Goal: Transaction & Acquisition: Book appointment/travel/reservation

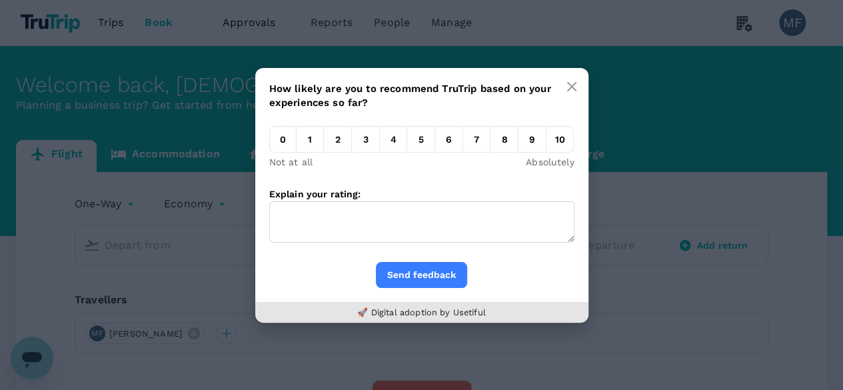
click at [580, 86] on button "button" at bounding box center [571, 86] width 27 height 27
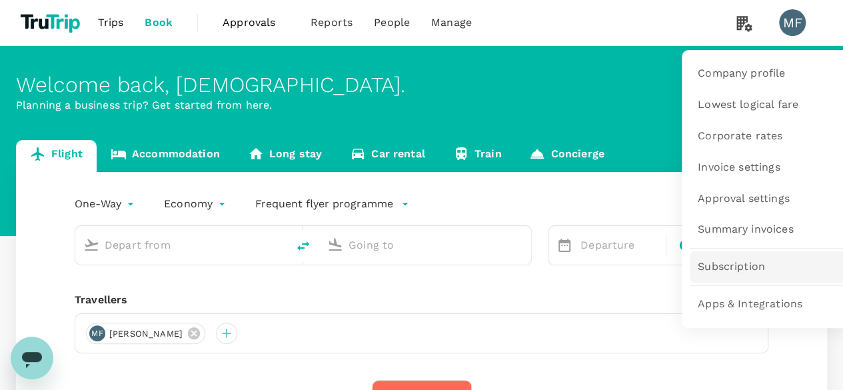
click at [732, 251] on link "Subscription" at bounding box center [768, 266] width 157 height 31
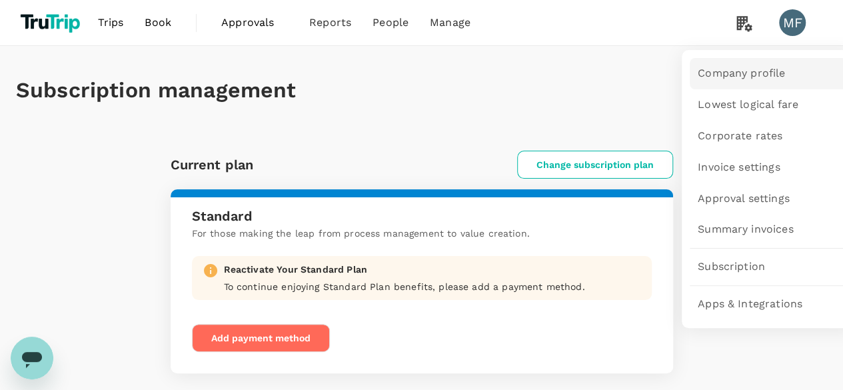
click at [734, 87] on link "Company profile" at bounding box center [768, 73] width 157 height 31
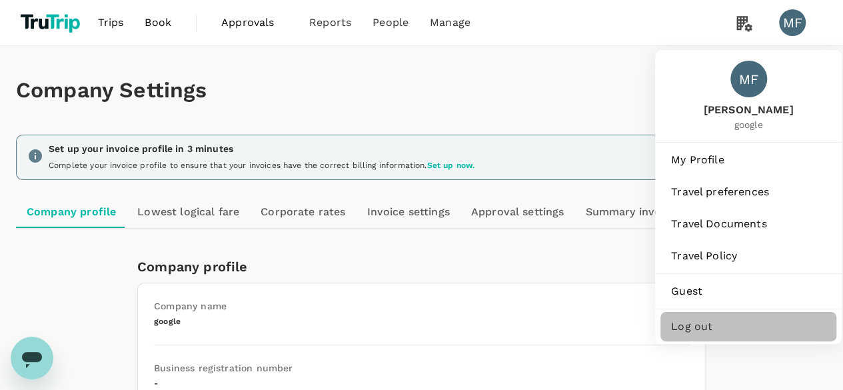
click at [714, 329] on span "Log out" at bounding box center [748, 327] width 155 height 16
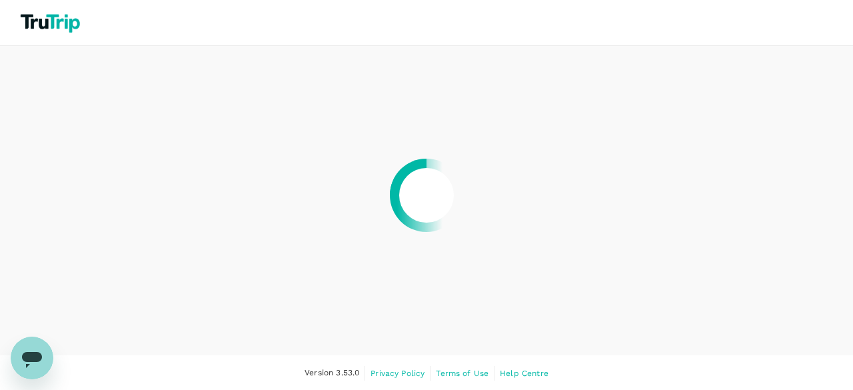
click at [802, 42] on div at bounding box center [426, 195] width 853 height 390
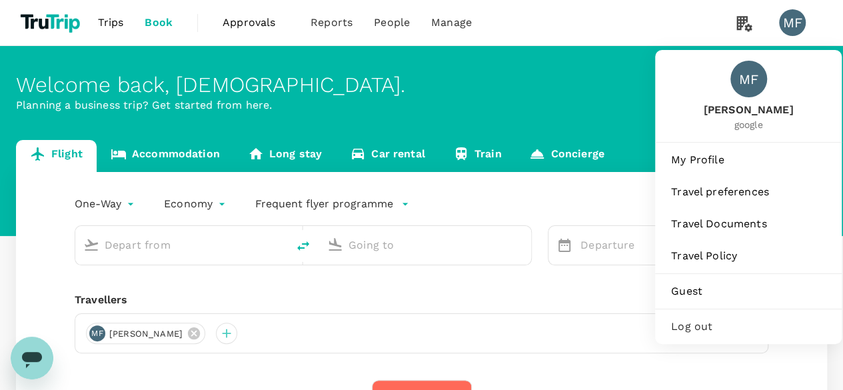
click at [694, 325] on span "Log out" at bounding box center [748, 327] width 155 height 16
